Goal: Task Accomplishment & Management: Manage account settings

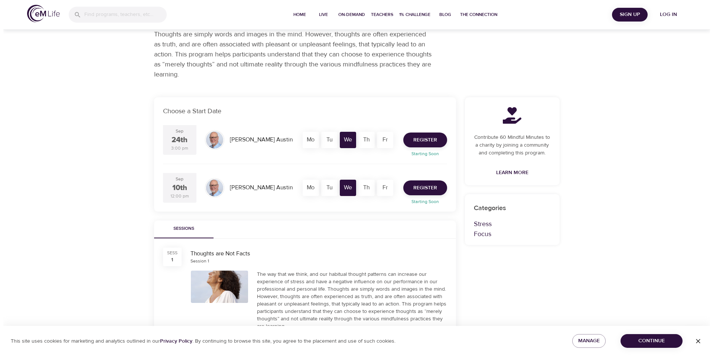
scroll to position [74, 0]
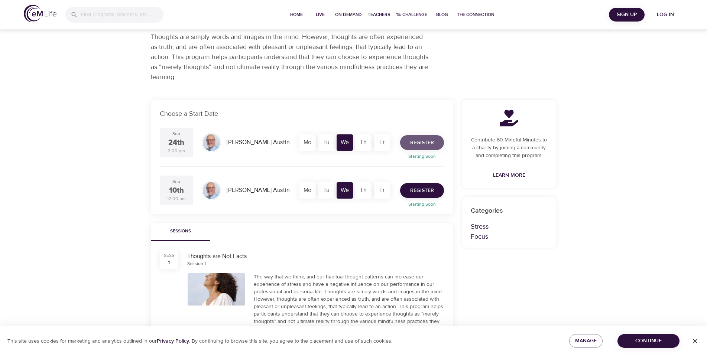
click at [413, 144] on span "Register" at bounding box center [422, 142] width 24 height 9
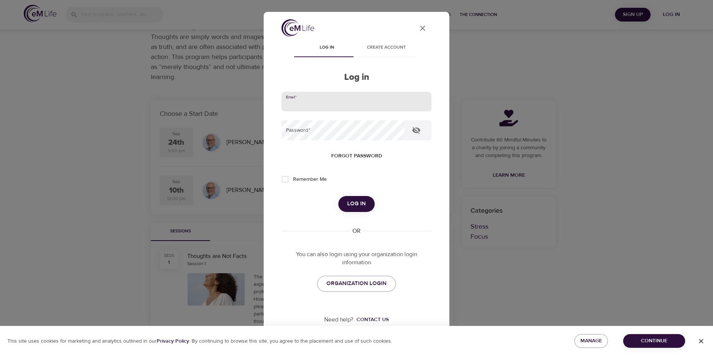
click at [336, 101] on input "email" at bounding box center [356, 102] width 150 height 20
type input "smiths6@aetna.com"
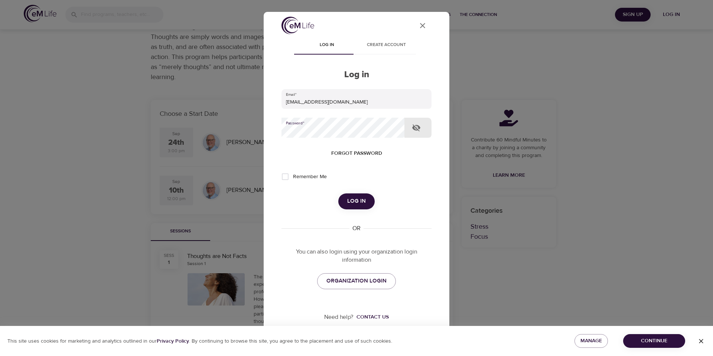
scroll to position [3, 0]
click at [365, 284] on span "ORGANIZATION LOGIN" at bounding box center [356, 280] width 60 height 10
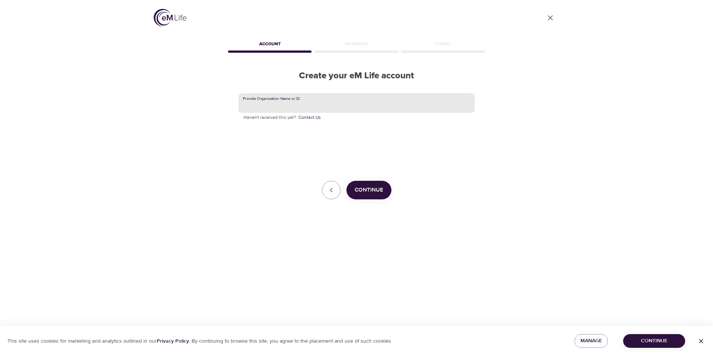
click at [336, 104] on input "text" at bounding box center [356, 103] width 236 height 20
type input "CVS Health"
click at [371, 187] on span "Continue" at bounding box center [369, 190] width 29 height 10
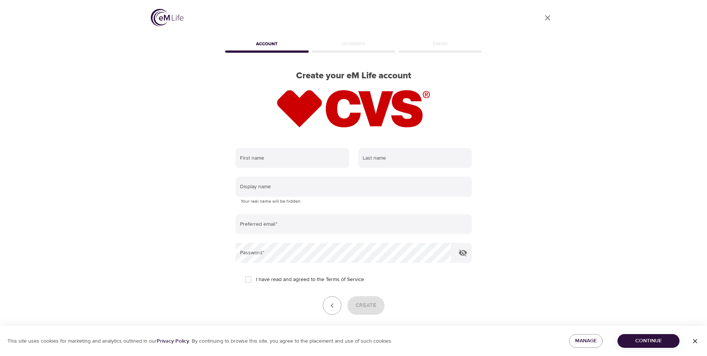
click at [548, 14] on icon "User Profile" at bounding box center [547, 17] width 9 height 9
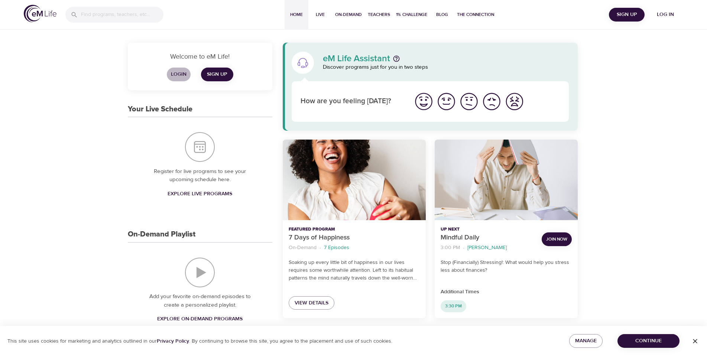
click at [177, 72] on span "Login" at bounding box center [179, 74] width 18 height 9
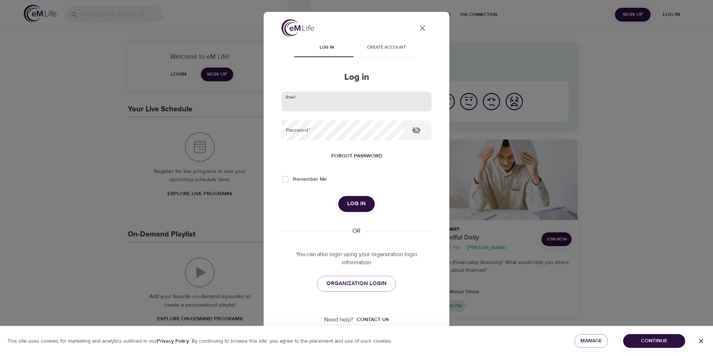
click at [336, 100] on input "email" at bounding box center [356, 102] width 150 height 20
type input "smiths6@aetna.com"
click at [338, 196] on button "Log in" at bounding box center [356, 204] width 36 height 16
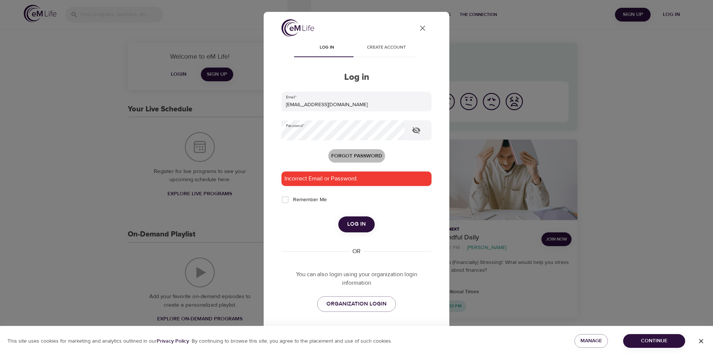
click at [354, 154] on span "Forgot password" at bounding box center [356, 155] width 51 height 9
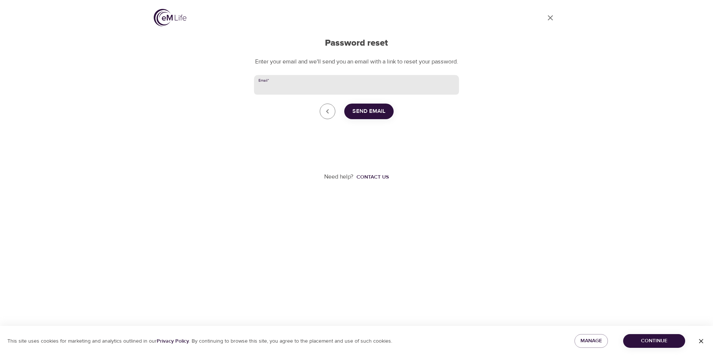
drag, startPoint x: 290, startPoint y: 84, endPoint x: 287, endPoint y: 89, distance: 6.1
click at [290, 84] on input "Email   *" at bounding box center [356, 85] width 205 height 20
type input "smiths6@aetna.com"
click at [363, 116] on span "Send Email" at bounding box center [368, 112] width 33 height 10
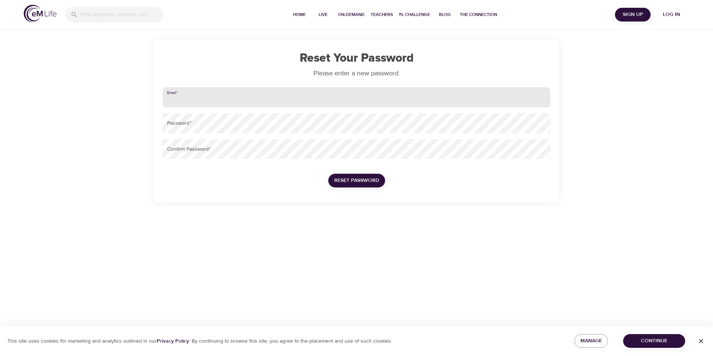
click at [173, 92] on input "email" at bounding box center [357, 97] width 388 height 20
type input "smiths6@aetna.com"
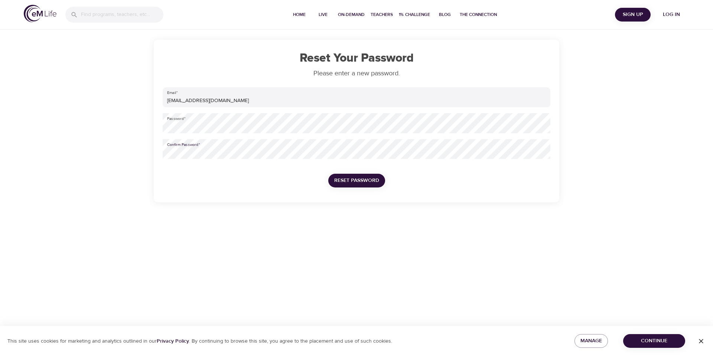
click at [328, 174] on button "Reset Password" at bounding box center [356, 181] width 57 height 14
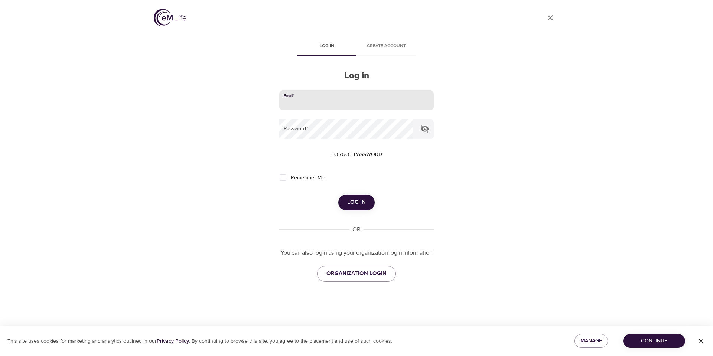
click at [306, 97] on input "email" at bounding box center [356, 100] width 154 height 20
type input "smiths6@aetna.com"
click at [338, 195] on button "Log in" at bounding box center [356, 203] width 36 height 16
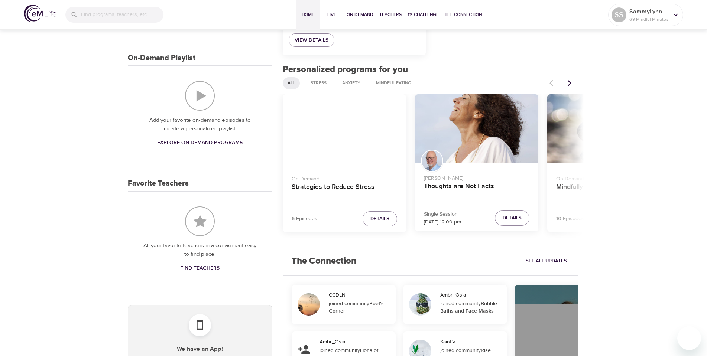
scroll to position [149, 0]
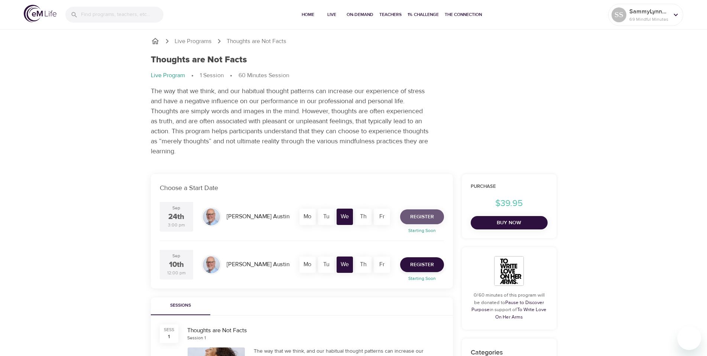
click at [420, 218] on span "Register" at bounding box center [422, 216] width 24 height 9
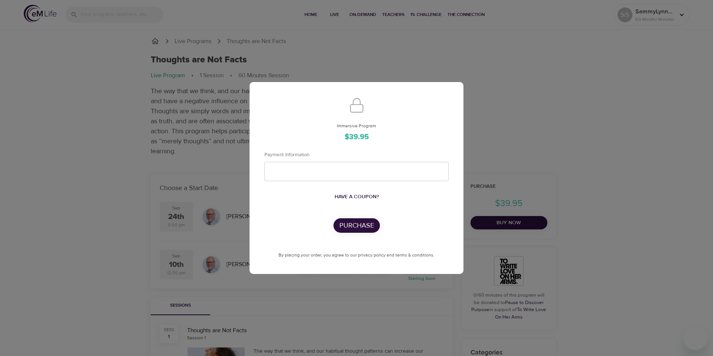
click at [332, 63] on div "Immersive Program $39.95 Payment Information Have a coupon? Purchase By placing…" at bounding box center [356, 178] width 713 height 356
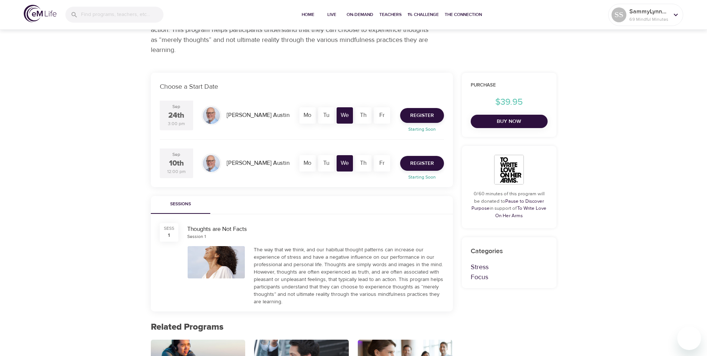
scroll to position [111, 0]
